Goal: Task Accomplishment & Management: Complete application form

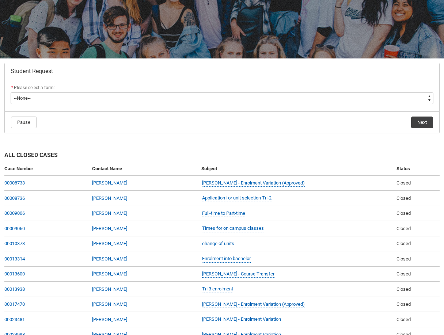
scroll to position [85, 0]
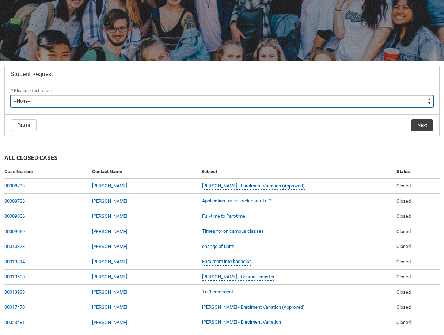
click at [48, 105] on select "--None-- Academic Transcript Application to Appeal Assignment Extension Change …" at bounding box center [222, 101] width 423 height 12
type lightning-select "Assignment_Extension_Choice"
click at [11, 95] on select "--None-- Academic Transcript Application to Appeal Assignment Extension Change …" at bounding box center [222, 101] width 423 height 12
select select "Assignment_Extension_Choice"
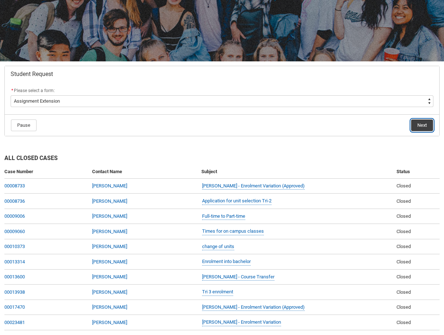
click at [431, 123] on button "Next" at bounding box center [422, 125] width 22 height 12
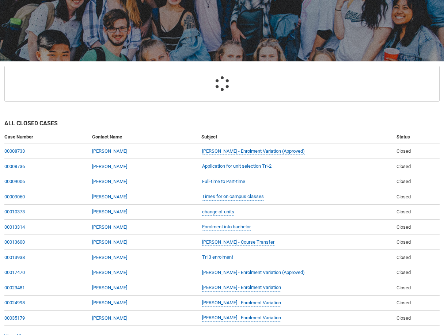
scroll to position [78, 0]
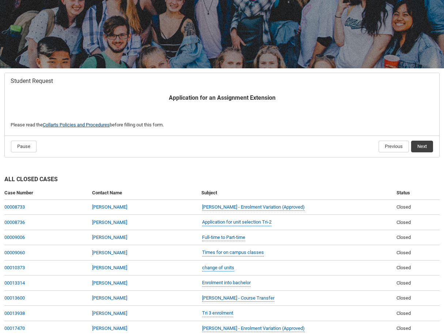
click at [87, 123] on link "Collarts Policies and Procedures" at bounding box center [76, 124] width 67 height 5
click at [419, 150] on button "Next" at bounding box center [422, 147] width 22 height 12
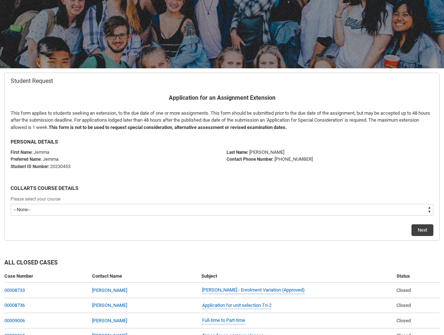
click at [27, 209] on select "--None-- Bachelor of Arts (Interior Design)" at bounding box center [222, 210] width 423 height 12
type lightning-select "recordPicklist_ProgramEnrollment.a0jOZ000003Eat7YAC"
click at [11, 204] on select "--None-- Bachelor of Arts (Interior Design)" at bounding box center [222, 210] width 423 height 12
select select "recordPicklist_ProgramEnrollment.a0jOZ000003Eat7YAC"
click at [424, 233] on button "Next" at bounding box center [422, 230] width 22 height 12
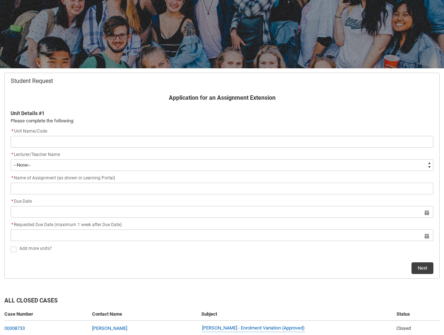
click at [45, 142] on input "Redu_Student_Request flow" at bounding box center [222, 142] width 423 height 12
type lightning-primitive-input-simple "D"
type input "D"
type lightning-primitive-input-simple "De"
type input "De"
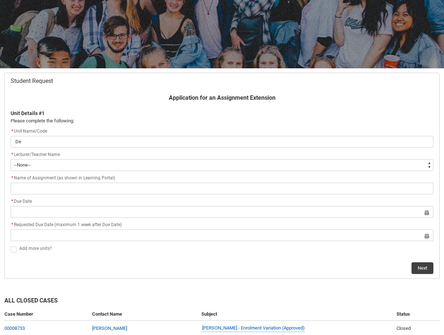
type lightning-primitive-input-simple "Des"
type input "Des"
type lightning-primitive-input-simple "Desi"
type input "Desi"
type lightning-primitive-input-simple "Desig"
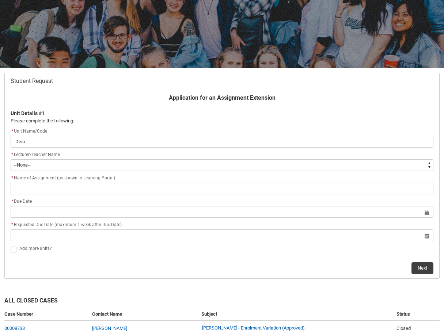
type input "Desig"
type lightning-primitive-input-simple "Design"
type input "Design"
type lightning-primitive-input-simple "Design"
type input "Design"
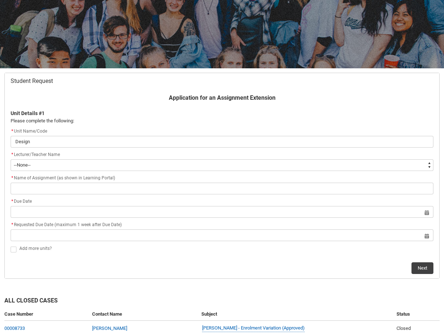
type lightning-primitive-input-simple "Design f"
type input "Design f"
type lightning-primitive-input-simple "Design fo"
type input "Design fo"
type lightning-primitive-input-simple "Design for"
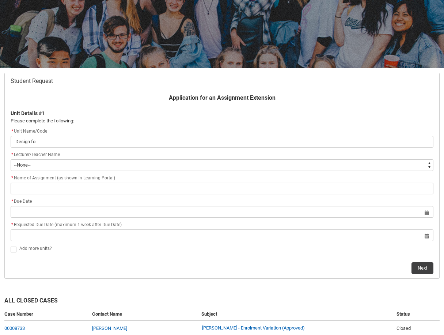
type input "Design for"
type lightning-primitive-input-simple "Design for"
type input "Design for"
type lightning-primitive-input-simple "Design for H"
type input "Design for H"
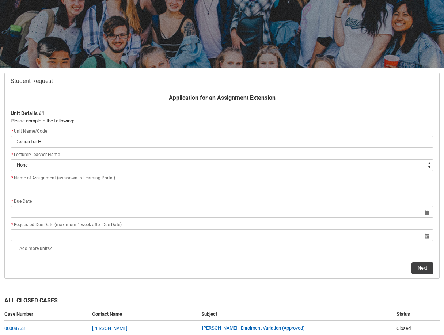
type lightning-primitive-input-simple "Design for [PERSON_NAME]"
type input "Design for [PERSON_NAME]"
type lightning-primitive-input-simple "Design for Hum"
type input "Design for Hum"
type lightning-primitive-input-simple "Design for Huma"
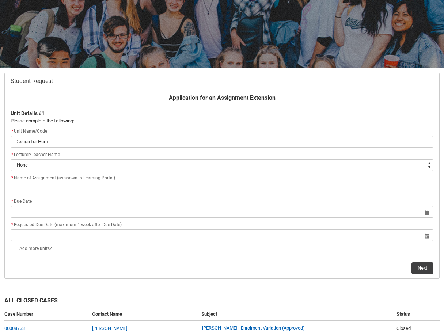
type input "Design for Huma"
type lightning-primitive-input-simple "Design for Human"
type input "Design for Human"
type lightning-primitive-input-simple "Design for Humani"
type input "Design for Humani"
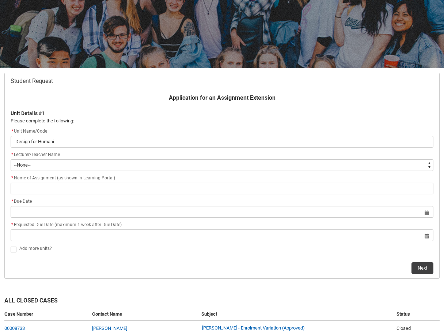
type lightning-primitive-input-simple "Design for Humanit"
type input "Design for Humanit"
type lightning-primitive-input-simple "Design for Humaniti"
type input "Design for Humaniti"
type lightning-primitive-input-simple "Design for Humanitie"
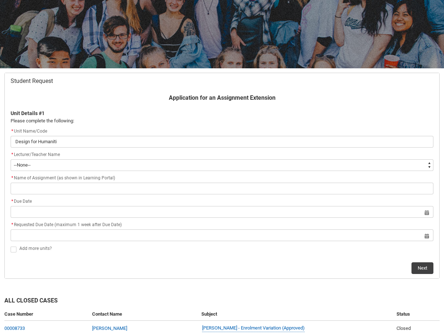
type input "Design for Humanitie"
type lightning-primitive-input-simple "Design for Humanities"
type input "Design for Humanities"
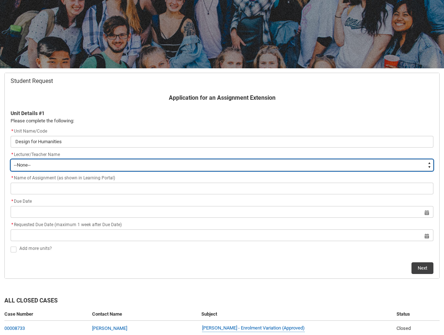
click at [60, 169] on select "--None-- [PERSON_NAME] [PERSON_NAME] [PERSON_NAME] [PERSON_NAME] [PERSON_NAME] …" at bounding box center [222, 165] width 423 height 12
type lightning-select "Faculty_NamefromAtoM.003I7000002LJsjIAG"
click at [11, 159] on select "--None-- [PERSON_NAME] [PERSON_NAME] [PERSON_NAME] [PERSON_NAME] [PERSON_NAME] …" at bounding box center [222, 165] width 423 height 12
select select "Faculty_NamefromAtoM.003I7000002LJsjIAG"
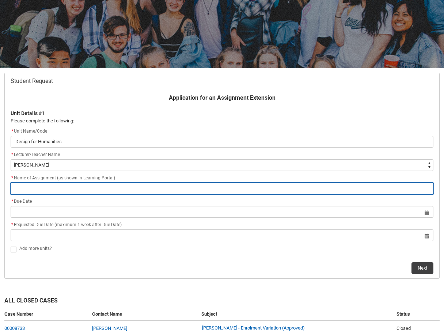
click at [64, 187] on input "Redu_Student_Request flow" at bounding box center [222, 189] width 423 height 12
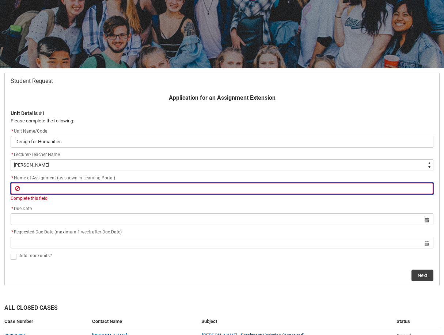
click at [37, 187] on input "Redu_Student_Request flow" at bounding box center [222, 189] width 423 height 12
paste input "Assignment 3: Design for Humanity Project – Final Concept, Documentation & Eval…"
type lightning-primitive-input-simple "Assignment 3: Design for Humanity Project – Final Concept, Documentation & Eval…"
type input "Assignment 3: Design for Humanity Project – Final Concept, Documentation & Eval…"
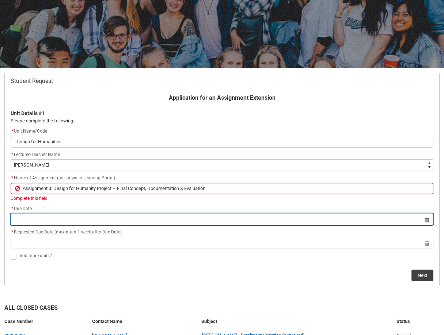
click at [28, 220] on lightning-datepicker "Select a date for Format: [DATE]" at bounding box center [222, 218] width 423 height 5
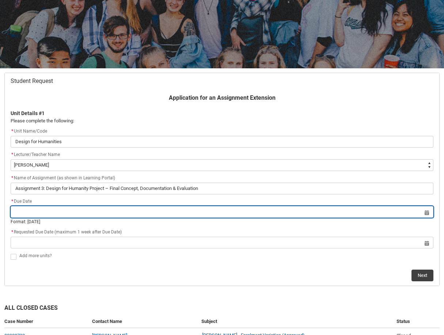
click at [26, 213] on input "Redu_Student_Request flow" at bounding box center [222, 212] width 423 height 12
select select "2025"
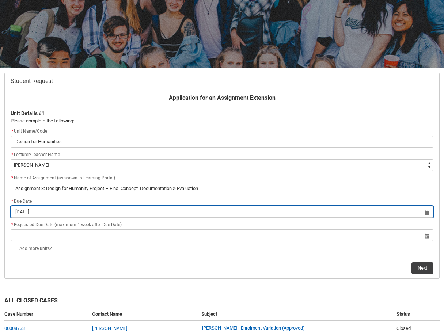
type input "[DATE]"
type lightning-datepicker "[DATE]"
type lightning-input "[DATE]"
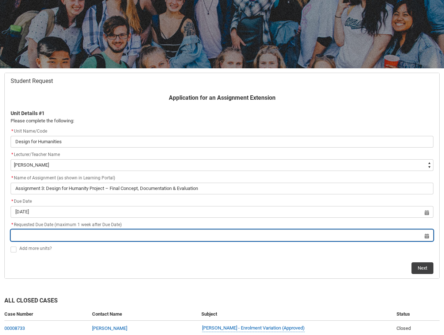
type input "[DATE]"
click at [97, 240] on input "Redu_Student_Request flow" at bounding box center [222, 235] width 423 height 12
select select "2025"
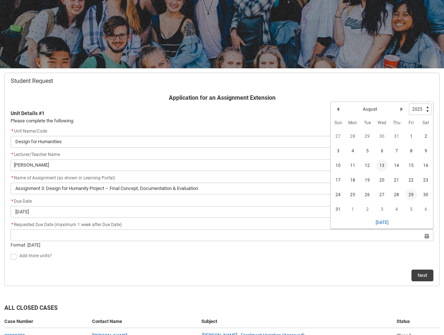
click at [407, 193] on span "29" at bounding box center [411, 195] width 12 height 12
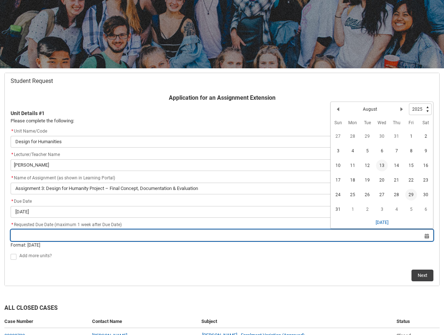
type lightning-datepicker "[DATE]"
type lightning-input "[DATE]"
type input "[DATE]"
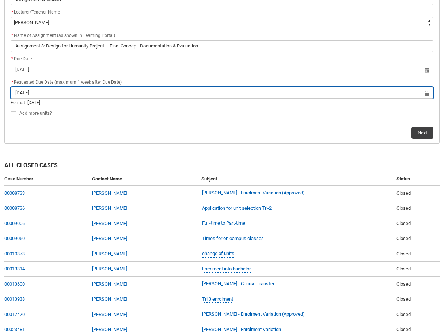
scroll to position [224, 0]
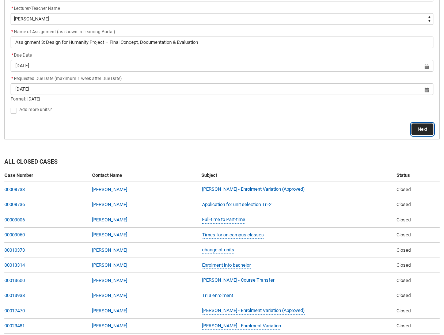
click at [422, 129] on button "Next" at bounding box center [422, 129] width 22 height 12
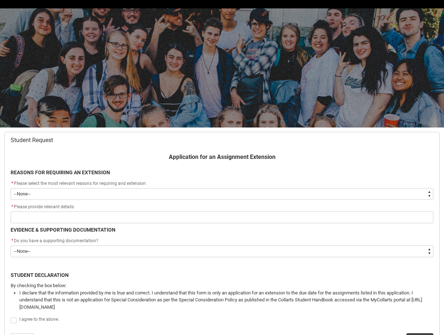
scroll to position [78, 0]
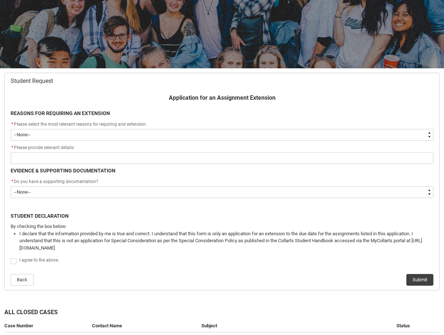
click at [65, 134] on select "--None-- Medical Reasons Work obligations Family obligations Academic Difficult…" at bounding box center [222, 135] width 423 height 12
type lightning-select "choice_WithdrawEnrolment_Reason_Family"
click at [11, 129] on select "--None-- Medical Reasons Work obligations Family obligations Academic Difficult…" at bounding box center [222, 135] width 423 height 12
select select "choice_WithdrawEnrolment_Reason_Family"
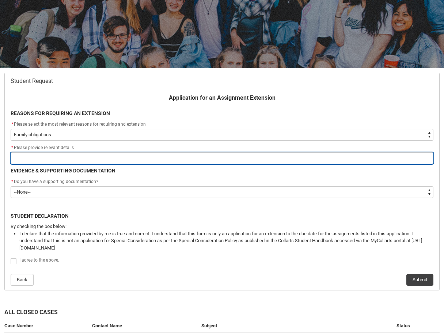
click at [63, 162] on input "Redu_Student_Request flow" at bounding box center [222, 158] width 423 height 12
type lightning-primitive-input-simple "S"
type input "S"
type lightning-primitive-input-simple "Sp"
type input "Sp"
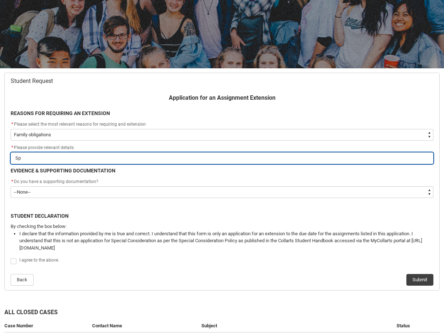
type lightning-primitive-input-simple "Spo"
type input "Spo"
type lightning-primitive-input-simple "Spok"
type input "Spok"
type lightning-primitive-input-simple "Spoke"
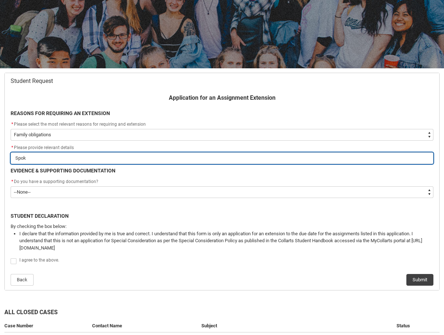
type input "Spoke"
type lightning-primitive-input-simple "Spoke"
type input "Spoke"
type lightning-primitive-input-simple "Spoke t"
type input "Spoke t"
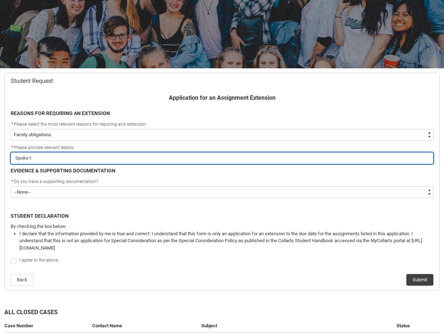
type lightning-primitive-input-simple "Spoke to"
type input "Spoke to"
type lightning-primitive-input-simple "Spoke to"
type input "Spoke to"
type lightning-primitive-input-simple "Spoke to m"
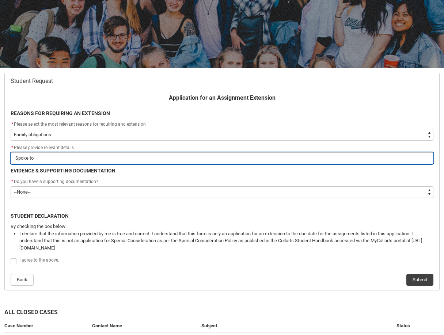
type input "Spoke to m"
type lightning-primitive-input-simple "Spoke to m"
type input "Spoke to m"
type lightning-primitive-input-simple "Spoke to m"
type input "Spoke to m"
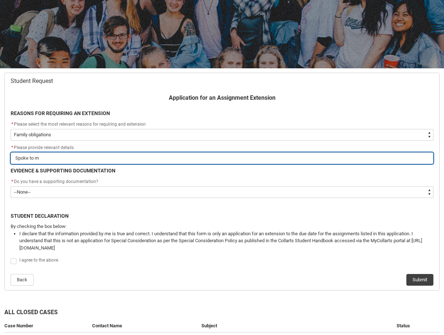
type lightning-primitive-input-simple "Spoke to"
type input "Spoke to"
type lightning-primitive-input-simple "Spoke to"
type input "Spoke to"
type lightning-primitive-input-simple "Spoke to"
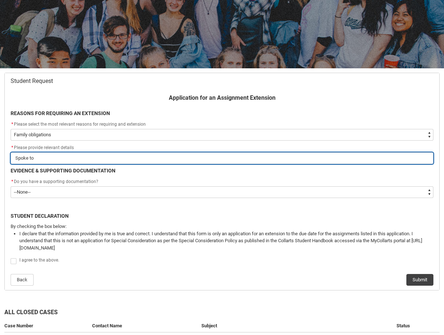
type input "Spoke to"
type lightning-primitive-input-simple "Spoke to R"
type input "Spoke to R"
type lightning-primitive-input-simple "Spoke to Re"
type input "Spoke to Re"
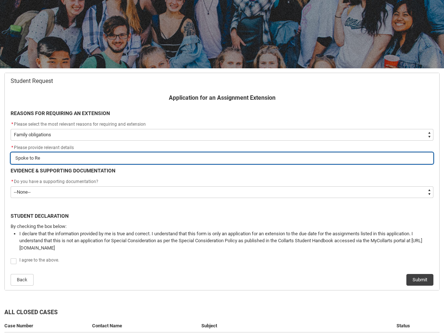
type lightning-primitive-input-simple "Spoke to Ree"
type input "Spoke to Ree"
type lightning-primitive-input-simple "Spoke to Reee"
type input "Spoke to Reee"
type lightning-primitive-input-simple "Spoke to Reeen"
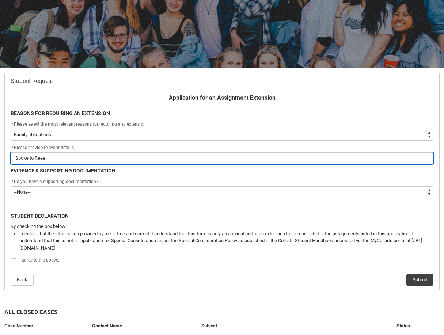
type input "Spoke to Reeen"
type lightning-primitive-input-simple "Spoke to Reeena"
type input "Spoke to Reeena"
type lightning-primitive-input-simple "Spoke to Reeena"
type input "Spoke to Reeena"
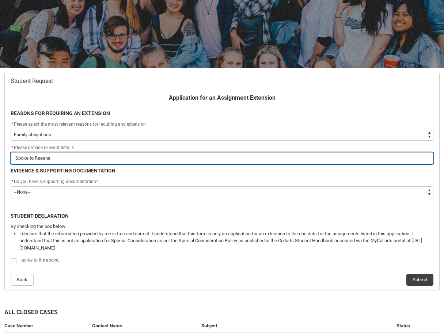
type lightning-primitive-input-simple "Spoke to Reeena"
type input "Spoke to Reeena"
type lightning-primitive-input-simple "Spoke to Reeen"
type input "Spoke to Reeen"
type lightning-primitive-input-simple "Spoke to Reee"
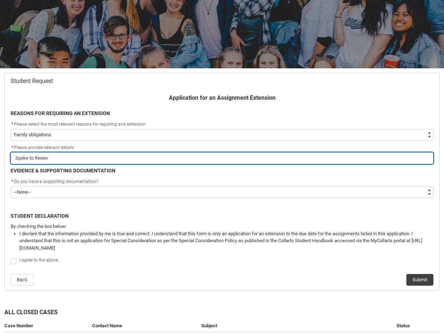
type input "Spoke to Reee"
type lightning-primitive-input-simple "Spoke to Ree"
type input "Spoke to Ree"
type lightning-primitive-input-simple "Spoke to Reen"
type input "Spoke to Reen"
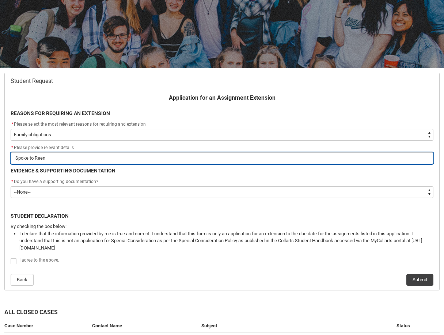
type lightning-primitive-input-simple "Spoke to Reena"
type input "Spoke to Reena"
type lightning-primitive-input-simple "Spoke to Reena"
type input "Spoke to Reena"
type lightning-primitive-input-simple "Spoke to Reena a"
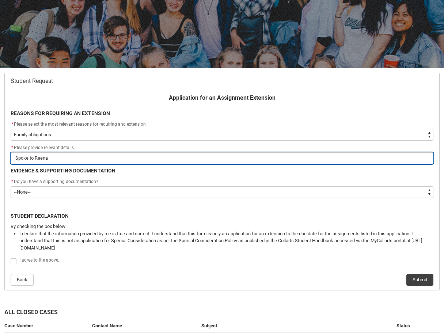
type input "Spoke to Reena a"
type lightning-primitive-input-simple "Spoke to Reena an"
type input "Spoke to Reena an"
type lightning-primitive-input-simple "Spoke to Reena and"
type input "Spoke to Reena and"
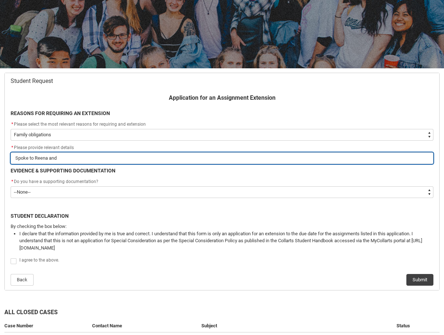
type lightning-primitive-input-simple "Spoke to Reena and"
type input "Spoke to Reena and"
type lightning-primitive-input-simple "Spoke to Reena and s"
type input "Spoke to Reena and s"
type lightning-primitive-input-simple "Spoke to Reena and sh"
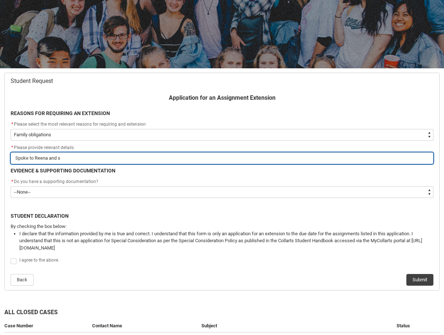
type input "Spoke to Reena and sh"
type lightning-primitive-input-simple "Spoke to Reena and sh"
type input "Spoke to Reena and sh"
type lightning-primitive-input-simple "Spoke to Reena and sh"
type input "Spoke to Reena and sh"
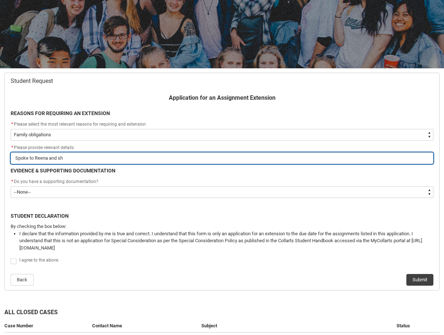
type lightning-primitive-input-simple "Spoke to Reena and s"
type input "Spoke to Reena and s"
type lightning-primitive-input-simple "Spoke to Reena and"
type input "Spoke to Reena and"
type lightning-primitive-input-simple "Spoke to Reena and"
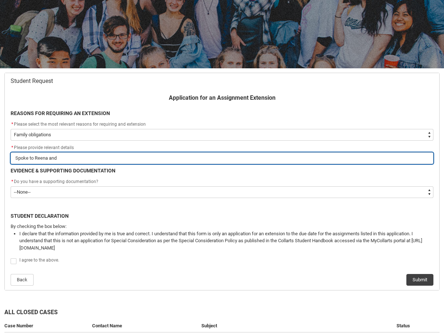
type input "Spoke to Reena and"
type lightning-primitive-input-simple "Spoke to Reena an"
type input "Spoke to Reena an"
type lightning-primitive-input-simple "Spoke to Reena a"
type input "Spoke to Reena a"
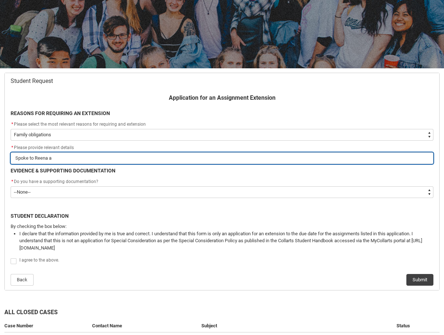
type lightning-primitive-input-simple "Spoke to Reena"
type input "Spoke to Reena"
type lightning-primitive-input-simple "Spoke to Reena a"
type input "Spoke to Reena a"
type lightning-primitive-input-simple "Spoke to Reena ab"
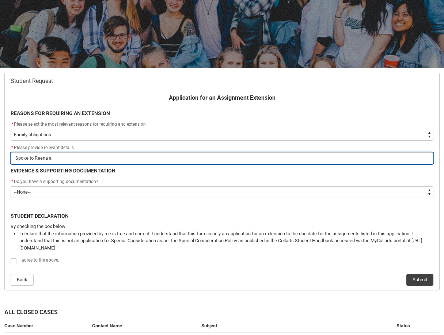
type input "Spoke to Reena ab"
type lightning-primitive-input-simple "Spoke to Reena abo"
type input "Spoke to Reena abo"
type lightning-primitive-input-simple "Spoke to Reena abou"
type input "Spoke to Reena abou"
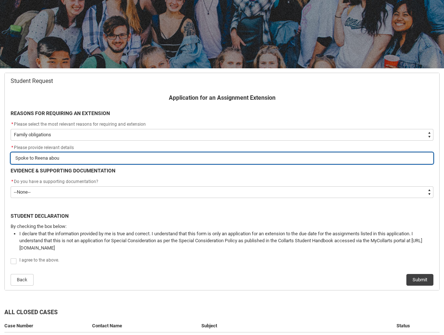
type lightning-primitive-input-simple "Spoke to Reena about"
type input "Spoke to Reena about"
type lightning-primitive-input-simple "Spoke to Reena about"
type input "Spoke to Reena about"
type lightning-primitive-input-simple "Spoke to Reena about m"
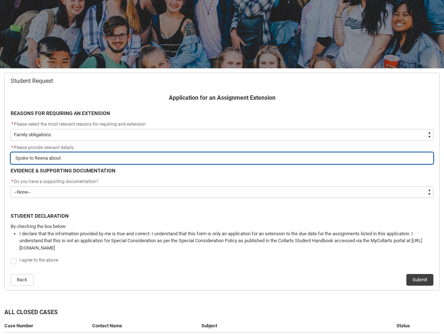
type input "Spoke to Reena about m"
type lightning-primitive-input-simple "Spoke to Reena about my"
type input "Spoke to Reena about my"
type lightning-primitive-input-simple "Spoke to Reena about my"
type input "Spoke to Reena about my"
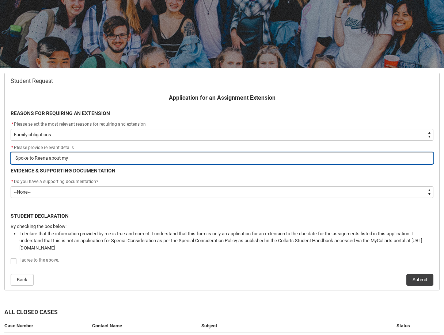
type lightning-primitive-input-simple "Spoke to Reena about my s"
type input "Spoke to Reena about my s"
type lightning-primitive-input-simple "Spoke to Reena about my si"
type input "Spoke to Reena about my si"
type lightning-primitive-input-simple "Spoke to Reena about my sit"
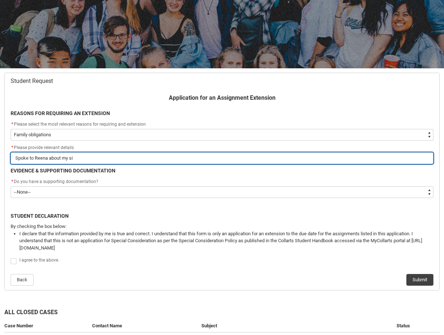
type input "Spoke to Reena about my sit"
type lightning-primitive-input-simple "Spoke to Reena about my situ"
type input "Spoke to Reena about my situ"
type lightning-primitive-input-simple "Spoke to Reena about my situr"
type input "Spoke to Reena about my situr"
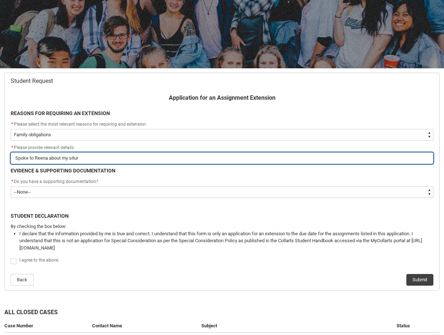
type lightning-primitive-input-simple "Spoke to Reena about my situ"
type input "Spoke to Reena about my situ"
type lightning-primitive-input-simple "Spoke to Reena about my situa"
type input "Spoke to Reena about my situa"
type lightning-primitive-input-simple "Spoke to [GEOGRAPHIC_DATA] about my situat"
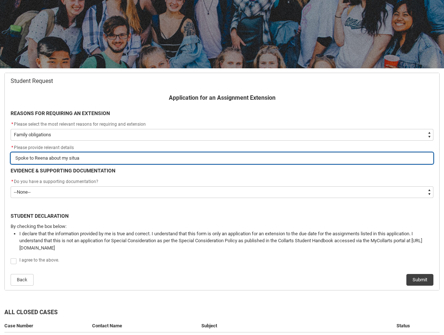
type input "Spoke to [GEOGRAPHIC_DATA] about my situat"
type lightning-primitive-input-simple "Spoke to [GEOGRAPHIC_DATA] about my situati"
type input "Spoke to [GEOGRAPHIC_DATA] about my situati"
type lightning-primitive-input-simple "Spoke to [GEOGRAPHIC_DATA] about my situatio"
type input "Spoke to [GEOGRAPHIC_DATA] about my situatio"
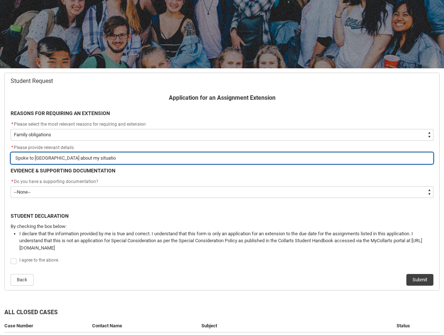
type lightning-primitive-input-simple "Spoke to Reena about my situation"
type input "Spoke to Reena about my situation"
type lightning-primitive-input-simple "Spoke to Reena about my situation"
type input "Spoke to Reena about my situation"
type lightning-primitive-input-simple "Spoke to Reena about my situation a"
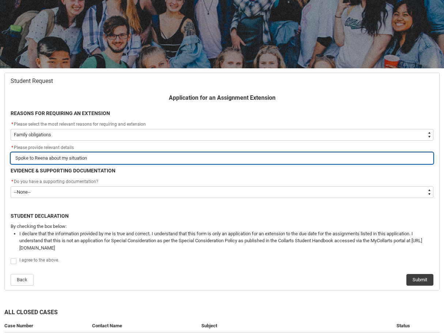
type input "Spoke to Reena about my situation a"
type lightning-primitive-input-simple "Spoke to Reena about my situation an"
type input "Spoke to Reena about my situation an"
type lightning-primitive-input-simple "Spoke to Reena about my situation and"
type input "Spoke to Reena about my situation and"
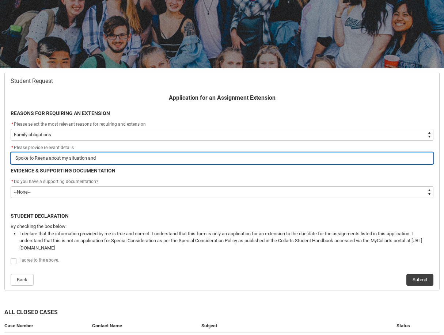
type lightning-primitive-input-simple "Spoke to Reena about my situation and"
type input "Spoke to Reena about my situation and"
type lightning-primitive-input-simple "Spoke to Reena about my situation and"
type input "Spoke to Reena about my situation and"
type lightning-primitive-input-simple "Spoke to Reena about my situation an"
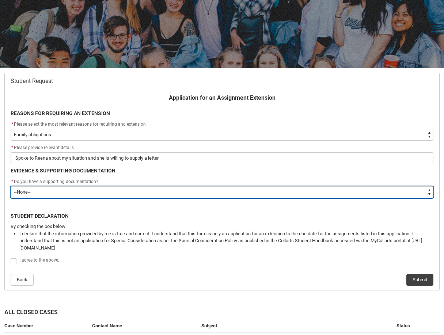
click at [69, 189] on select "--None-- Yes No" at bounding box center [222, 192] width 423 height 12
click at [11, 186] on select "--None-- Yes No" at bounding box center [222, 192] width 423 height 12
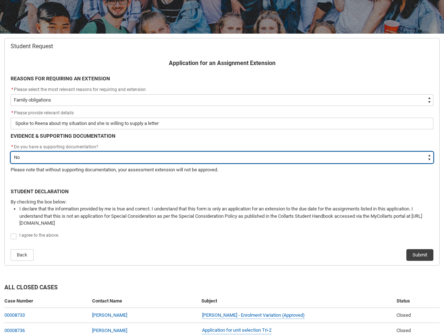
scroll to position [114, 0]
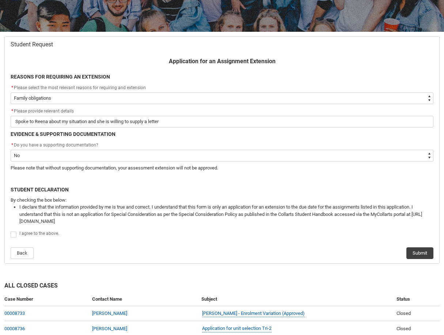
click at [14, 234] on span "Redu_Student_Request flow" at bounding box center [14, 235] width 6 height 6
click at [11, 231] on input "Redu_Student_Request flow" at bounding box center [10, 230] width 0 height 0
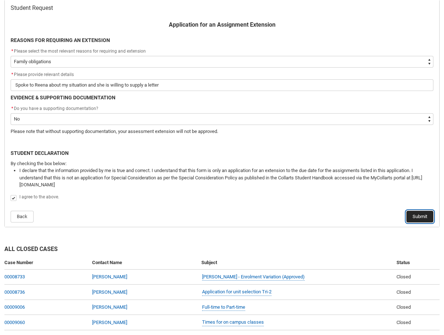
click at [422, 217] on button "Submit" at bounding box center [419, 217] width 27 height 12
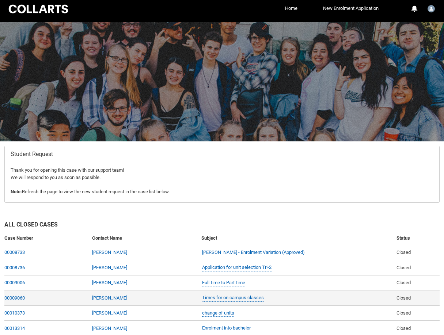
scroll to position [0, 0]
